Goal: Communication & Community: Answer question/provide support

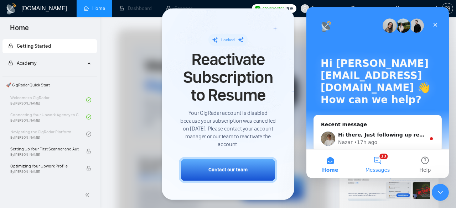
click at [382, 159] on button "13 Messages" at bounding box center [377, 164] width 47 height 28
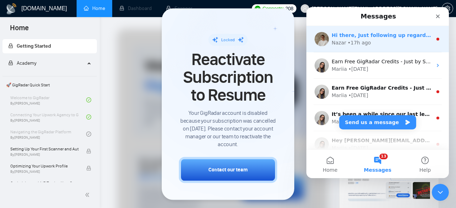
click at [395, 41] on div "Nazar • 17h ago" at bounding box center [381, 42] width 100 height 7
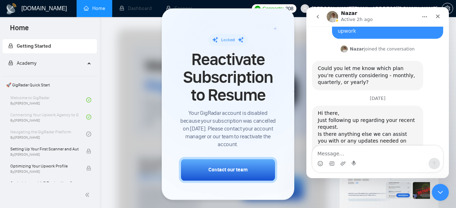
scroll to position [332, 0]
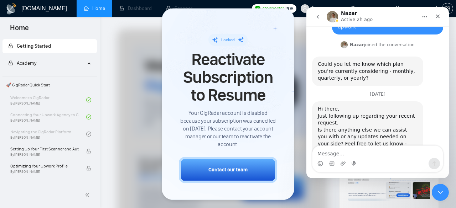
click at [368, 154] on textarea "Message…" at bounding box center [377, 152] width 130 height 12
type textarea "I am considering a monthly plan"
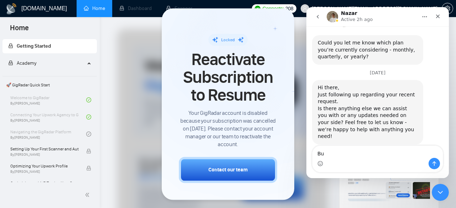
type textarea "B"
click at [436, 16] on icon "Close" at bounding box center [438, 17] width 6 height 6
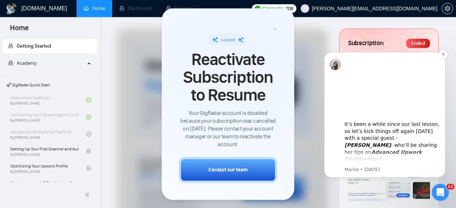
scroll to position [0, 0]
click at [438, 189] on icon "Open Intercom Messenger" at bounding box center [439, 192] width 12 height 12
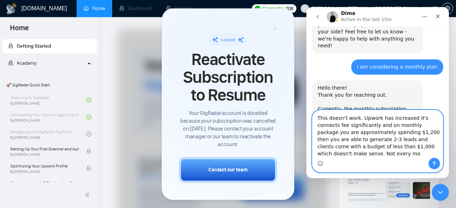
scroll to position [452, 0]
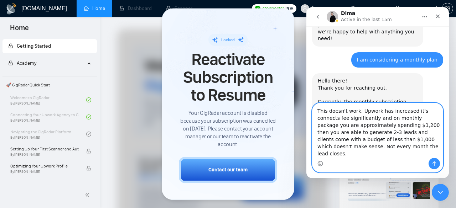
type textarea "This doesn't work. Upwork has increased it's connects fee significantly and on …"
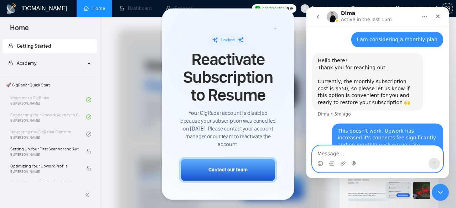
scroll to position [479, 0]
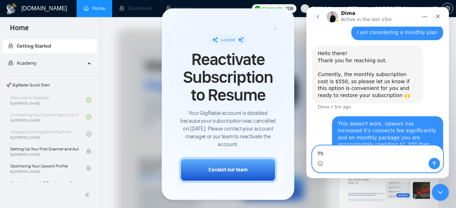
type textarea "T"
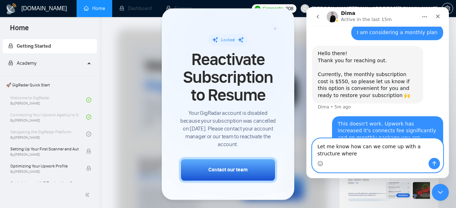
scroll to position [486, 0]
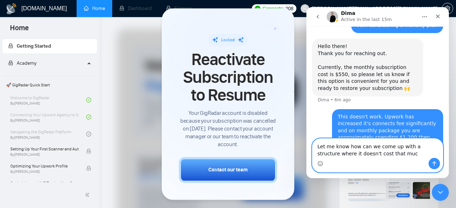
type textarea "Let me know how can we come up with a structure where it doesn't cost that much"
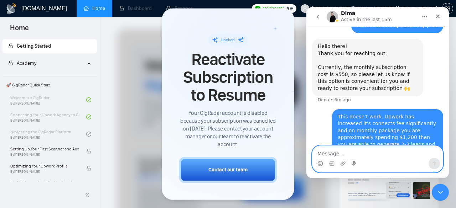
scroll to position [503, 0]
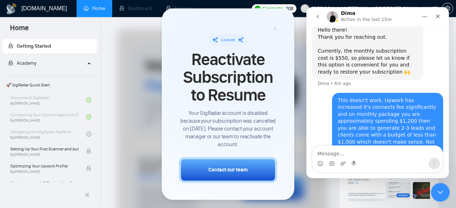
click at [442, 188] on icon "Close Intercom Messenger" at bounding box center [439, 191] width 9 height 9
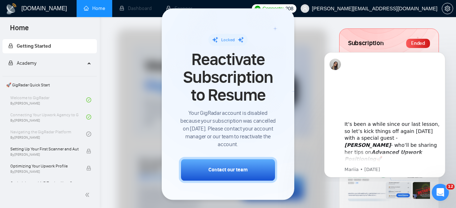
scroll to position [0, 0]
click at [444, 194] on div "Open Intercom Messenger" at bounding box center [438, 191] width 23 height 23
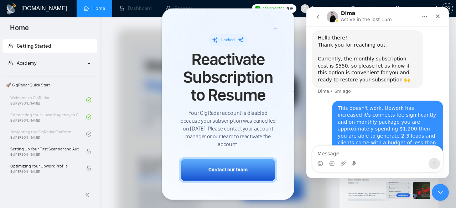
scroll to position [503, 0]
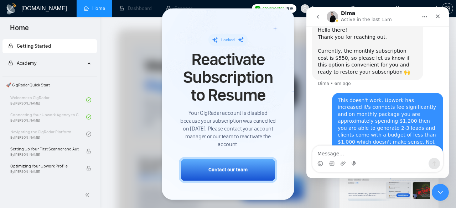
click at [320, 19] on icon "go back" at bounding box center [318, 17] width 6 height 6
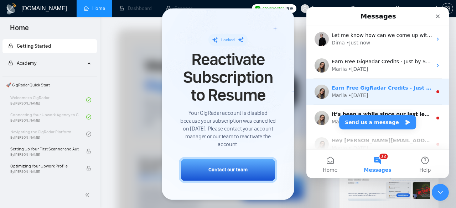
click at [380, 98] on div "Mariia • 5w ago" at bounding box center [381, 95] width 100 height 7
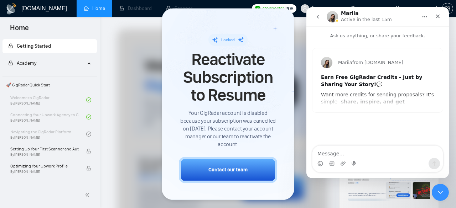
click at [317, 16] on icon "go back" at bounding box center [317, 17] width 2 height 4
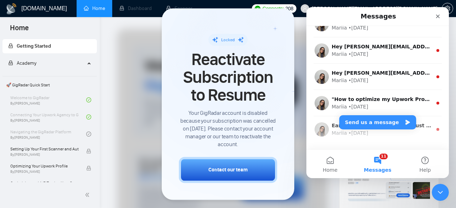
scroll to position [168, 0]
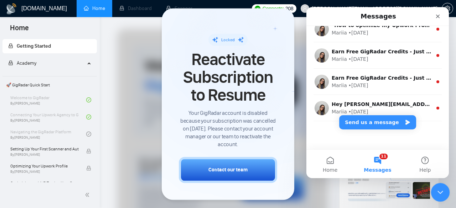
click at [431, 188] on div "Close Intercom Messenger" at bounding box center [438, 191] width 17 height 17
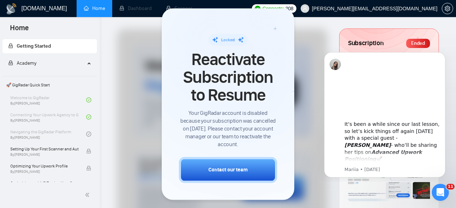
scroll to position [0, 0]
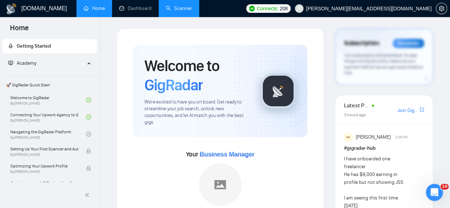
click at [174, 5] on li "Scanner" at bounding box center [179, 8] width 41 height 17
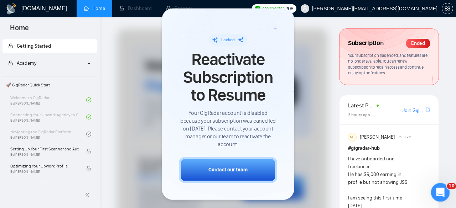
click at [446, 193] on div "Open Intercom Messenger" at bounding box center [438, 191] width 23 height 23
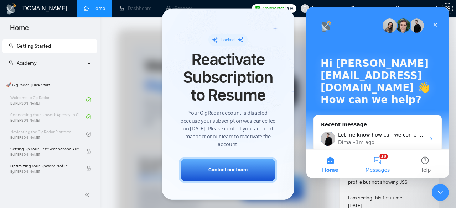
click at [382, 168] on span "Messages" at bounding box center [377, 170] width 25 height 5
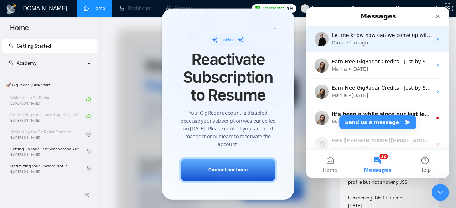
click at [375, 43] on div "Dima • 1m ago" at bounding box center [381, 42] width 100 height 7
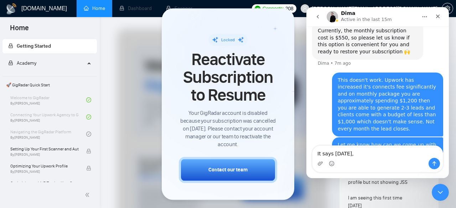
scroll to position [530, 0]
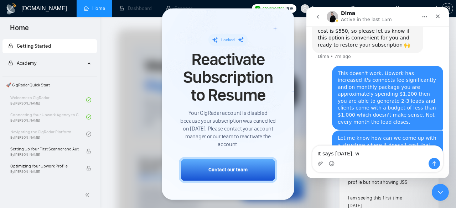
type textarea "It says [DATE]."
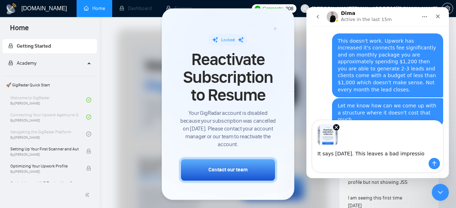
scroll to position [555, 0]
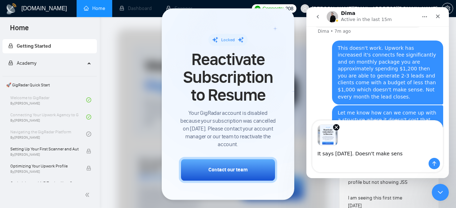
type textarea "It says [DATE]. Doesn't make sense"
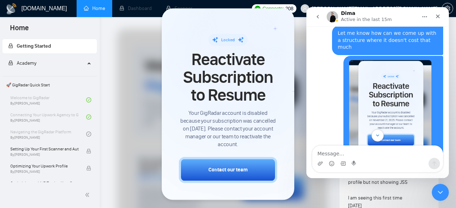
scroll to position [652, 0]
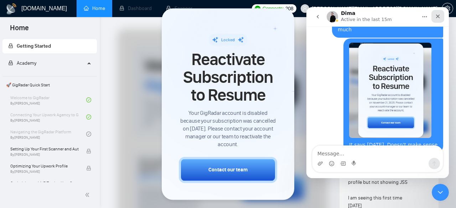
click at [438, 21] on div "Close" at bounding box center [437, 16] width 13 height 13
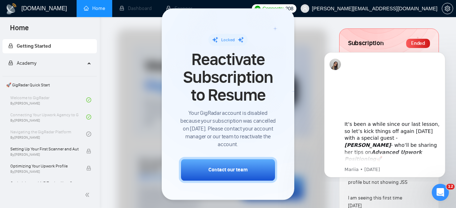
scroll to position [0, 0]
